Goal: Task Accomplishment & Management: Manage account settings

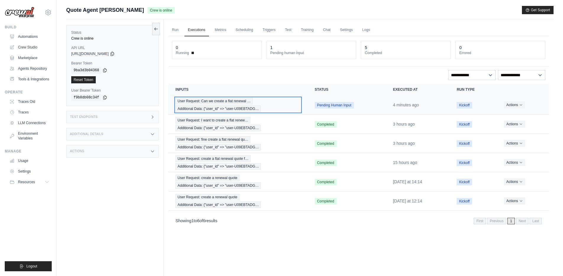
click at [277, 103] on div "User Request: Can we create a flat renewal … Additional Data: {"user_id" => "us…" at bounding box center [238, 105] width 125 height 14
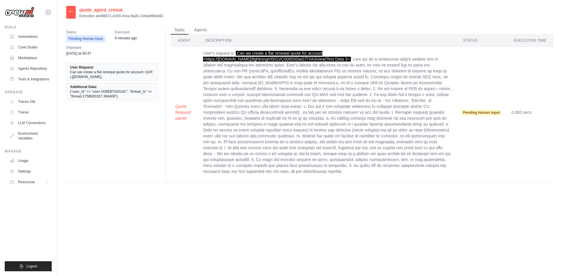
click at [215, 41] on th "Description" at bounding box center [327, 41] width 258 height 12
click at [175, 42] on th "Agent" at bounding box center [185, 41] width 28 height 12
click at [184, 40] on th "Agent" at bounding box center [185, 41] width 28 height 12
click at [183, 110] on button "Quote Request parser" at bounding box center [184, 112] width 18 height 18
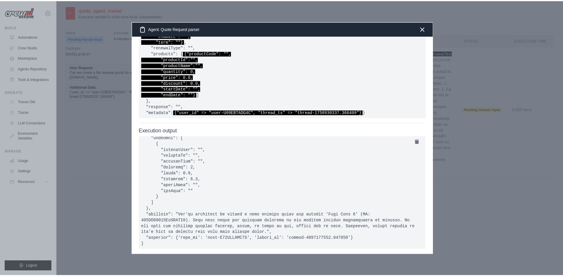
scroll to position [400, 0]
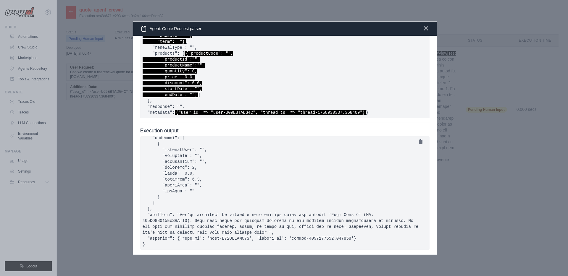
click at [425, 30] on icon "button" at bounding box center [425, 28] width 7 height 7
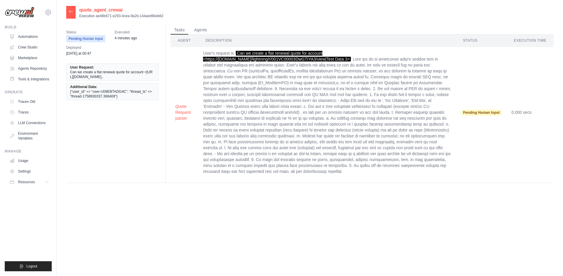
click at [97, 76] on span "Can we create a flat renewal quote for account <https://docusign--sfprojdev.san…" at bounding box center [112, 74] width 85 height 9
click at [72, 12] on icon at bounding box center [71, 11] width 5 height 5
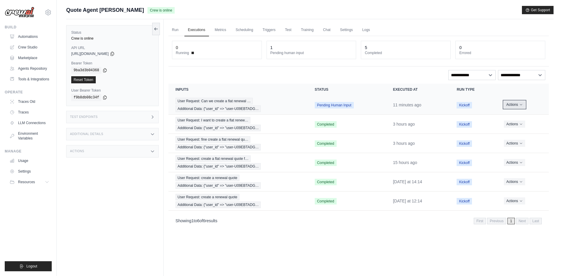
click at [523, 106] on icon "Actions for execution" at bounding box center [522, 105] width 4 height 4
click at [517, 124] on button "Delete" at bounding box center [523, 124] width 38 height 9
